Goal: Answer question/provide support: Share knowledge or assist other users

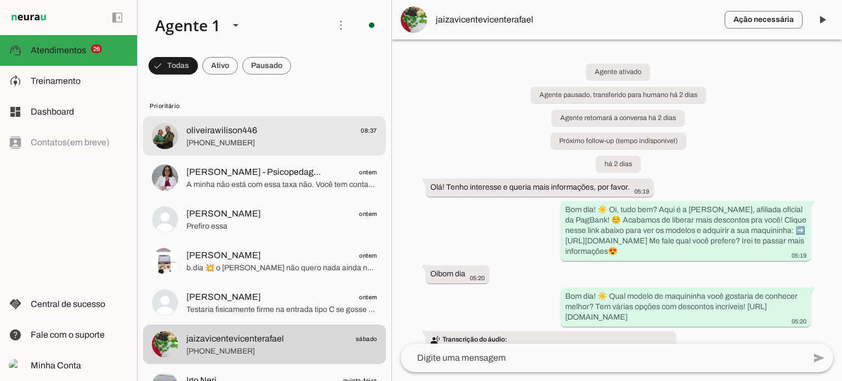
click at [275, 128] on span "oliveirawilison446 08:37" at bounding box center [281, 131] width 191 height 14
